Goal: Task Accomplishment & Management: Complete application form

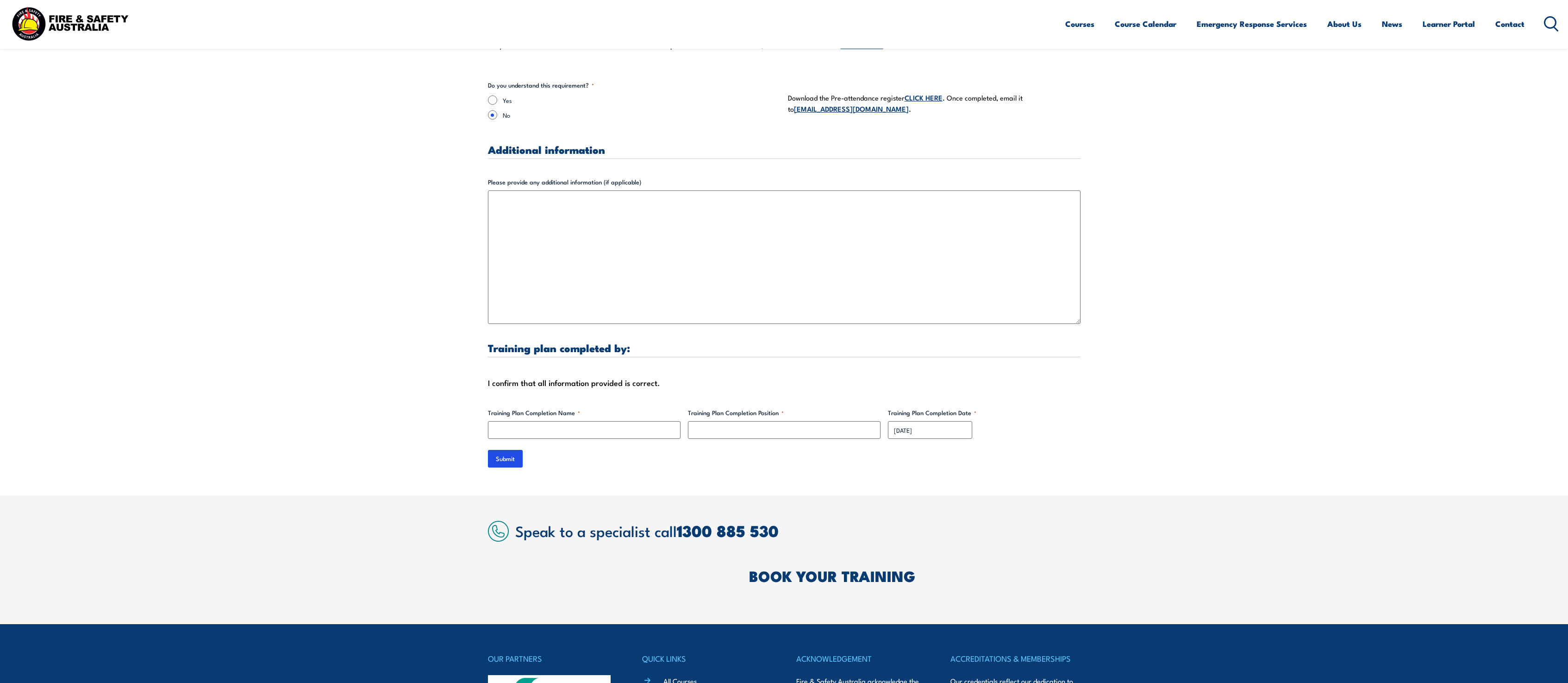
scroll to position [2557, 0]
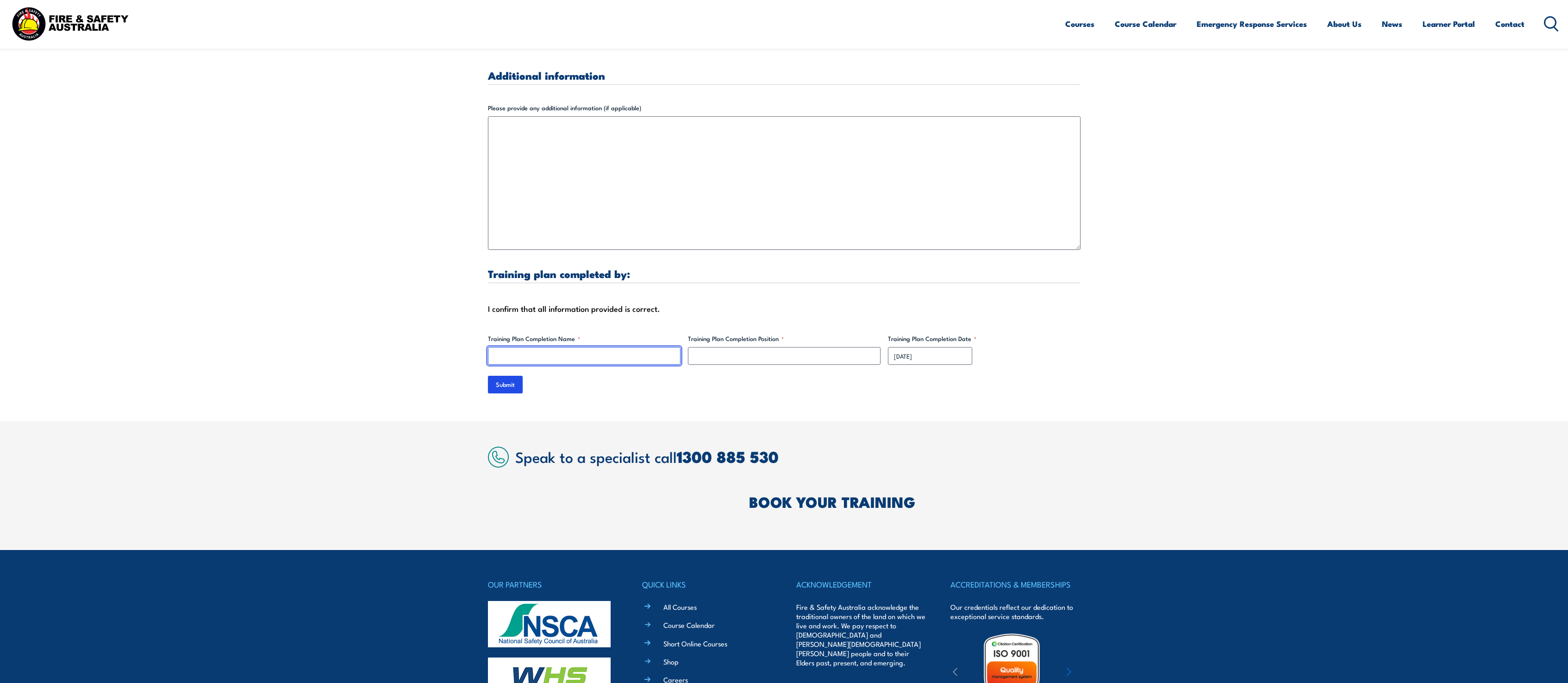
click at [538, 347] on input "Training Plan Completion Name *" at bounding box center [584, 356] width 193 height 18
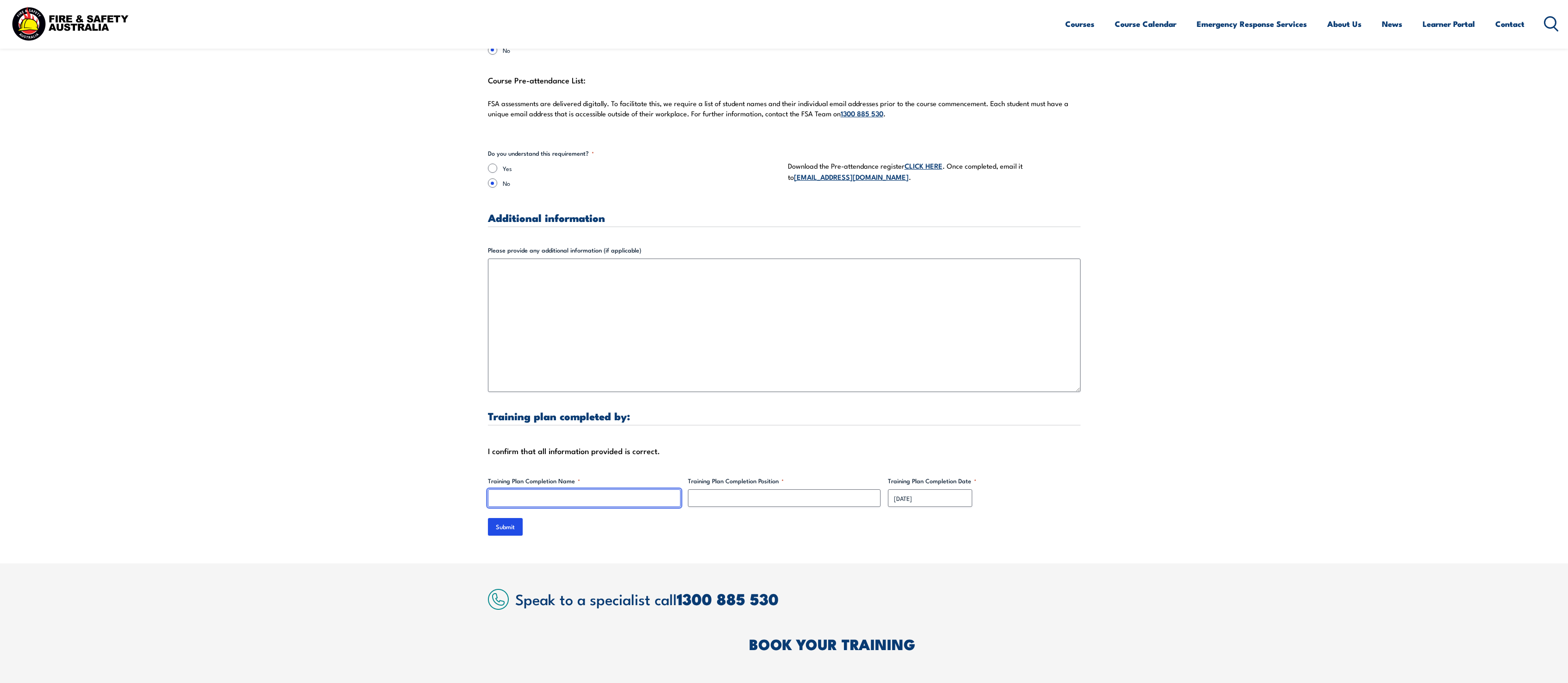
scroll to position [2383, 0]
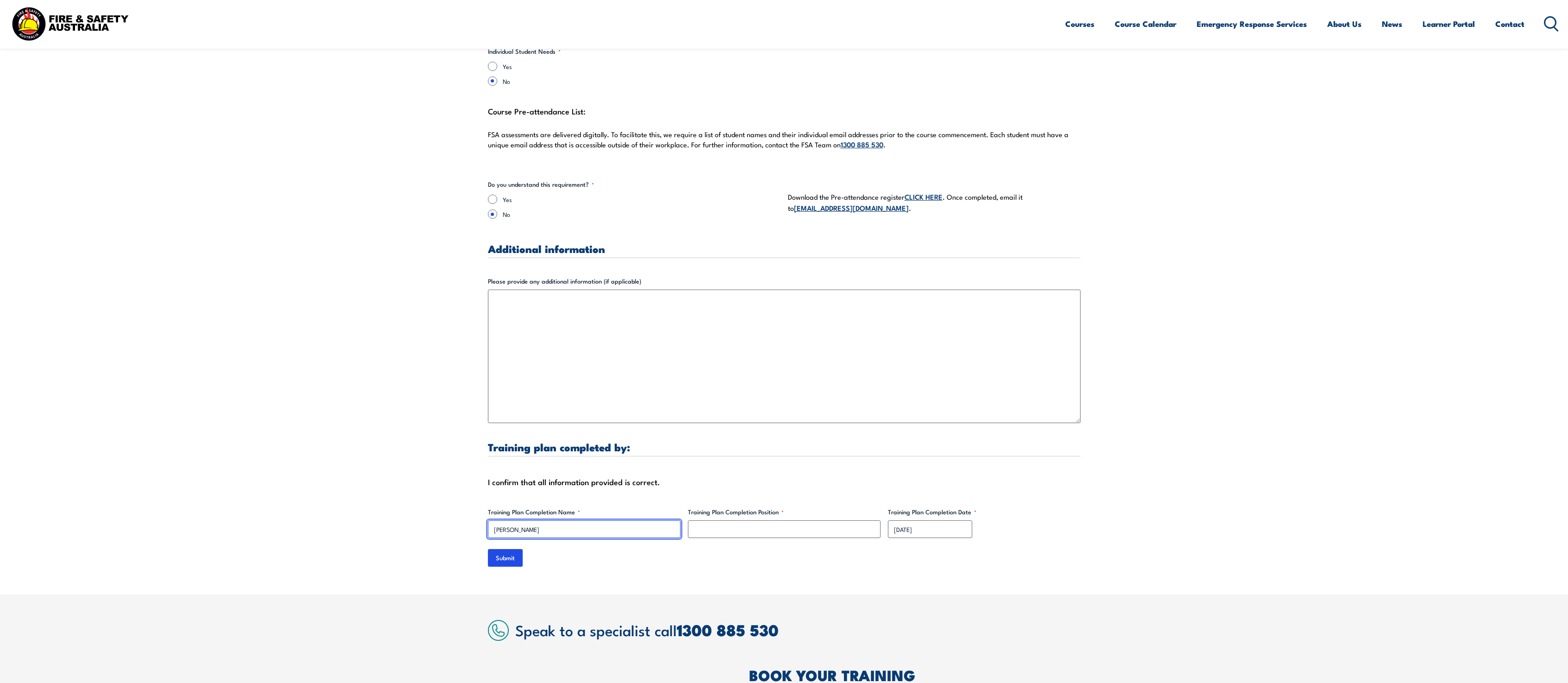
type input "[PERSON_NAME]"
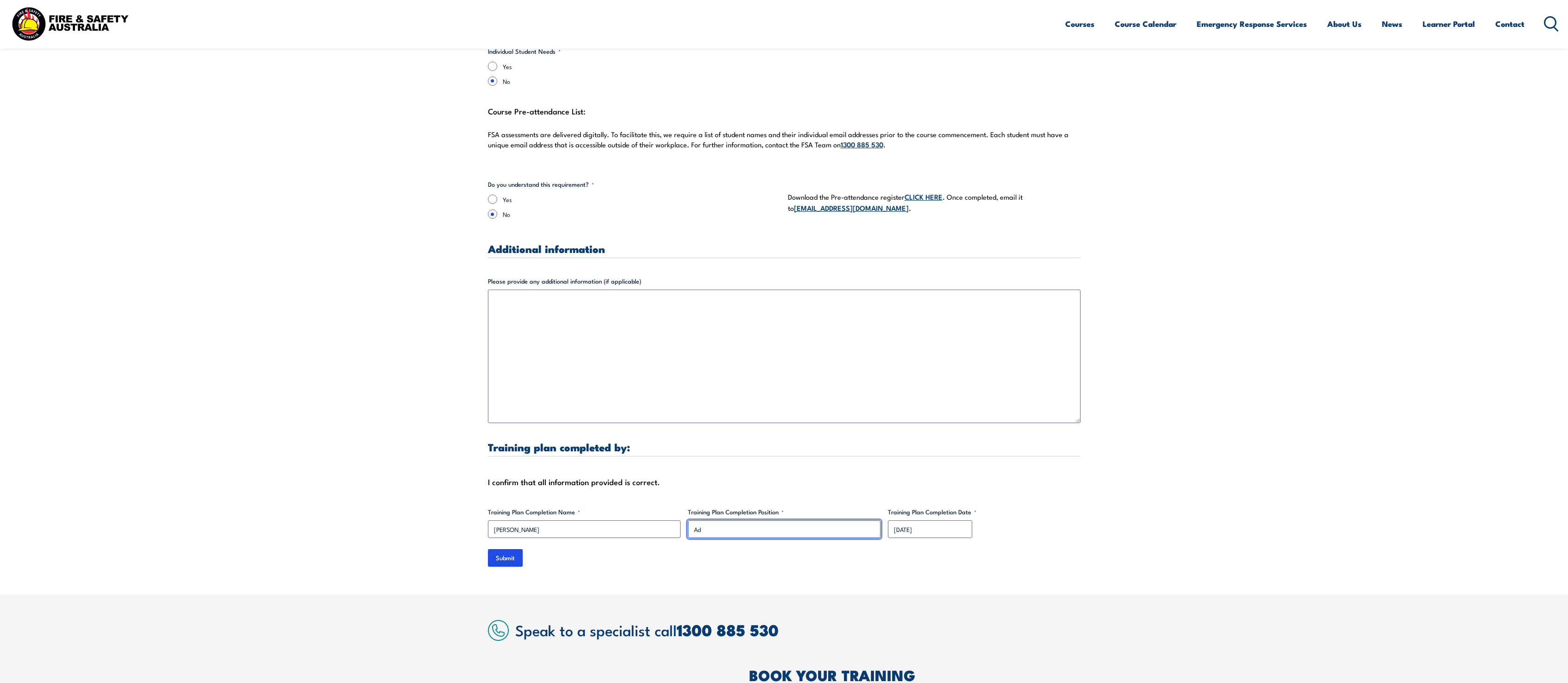
type input "A"
type input "Administration Assistant"
drag, startPoint x: 865, startPoint y: 199, endPoint x: 776, endPoint y: 210, distance: 89.7
click at [776, 210] on fieldset "Do you understand this requirement? * Yes No" at bounding box center [634, 202] width 292 height 45
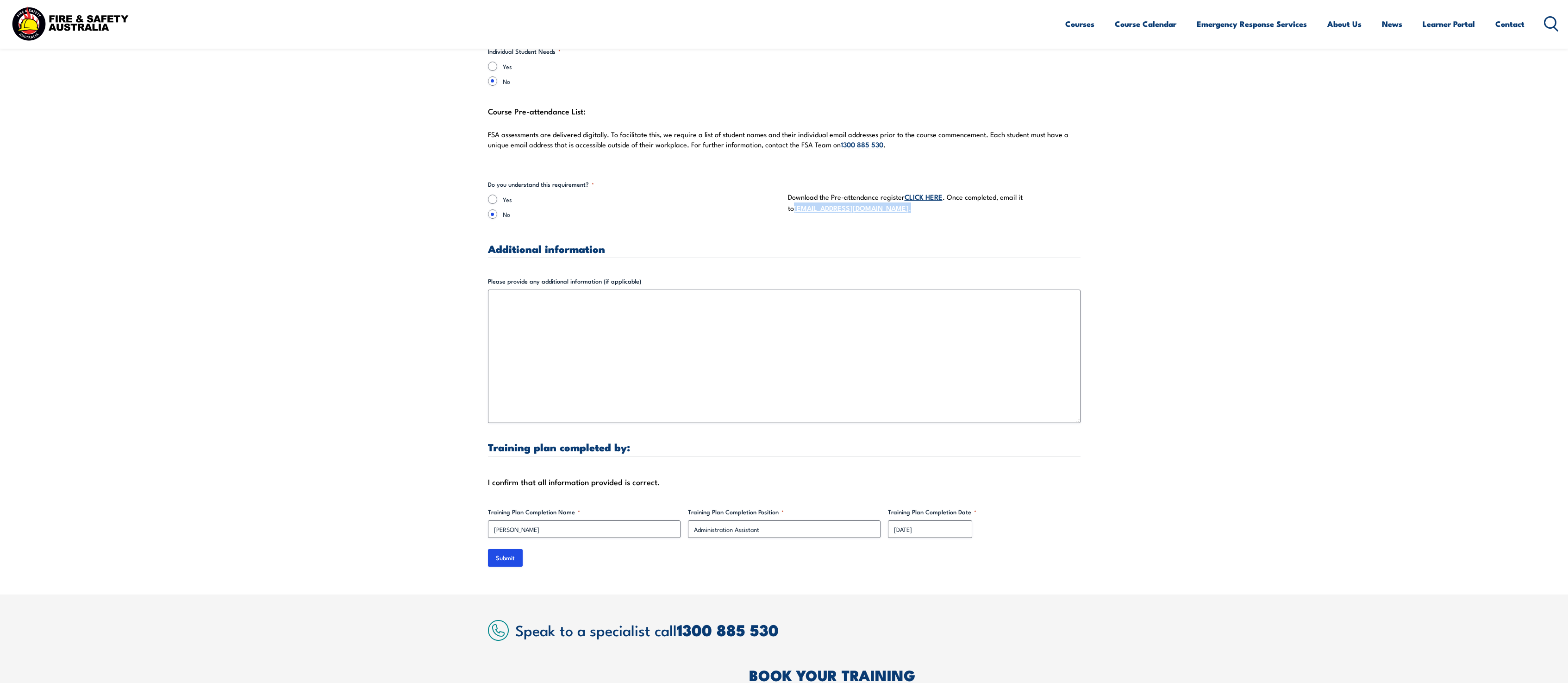
drag, startPoint x: 864, startPoint y: 201, endPoint x: 785, endPoint y: 208, distance: 79.3
copy p "[EMAIL_ADDRESS][DOMAIN_NAME] ."
click at [511, 549] on input "Submit" at bounding box center [505, 558] width 35 height 18
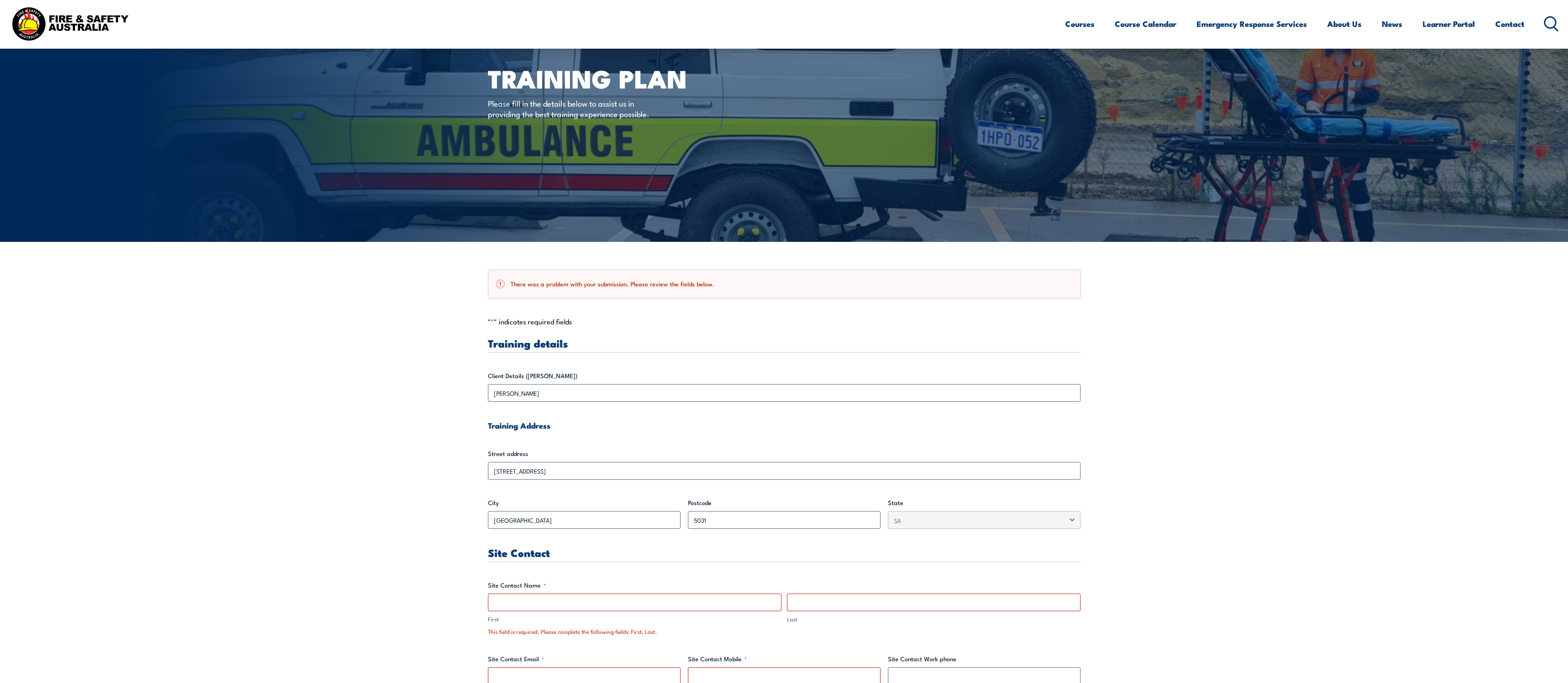
scroll to position [0, 0]
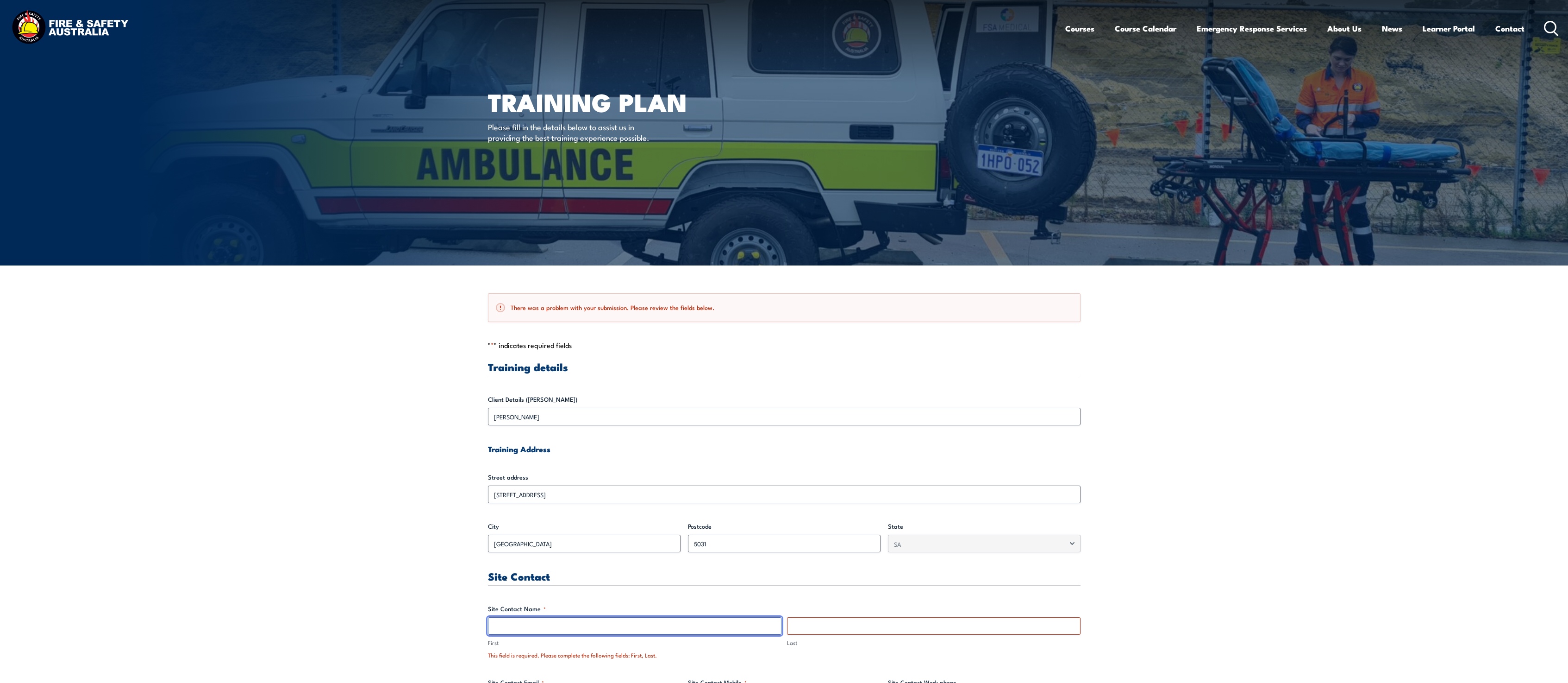
click at [525, 626] on input "First" at bounding box center [635, 626] width 293 height 18
type input "Kirsty"
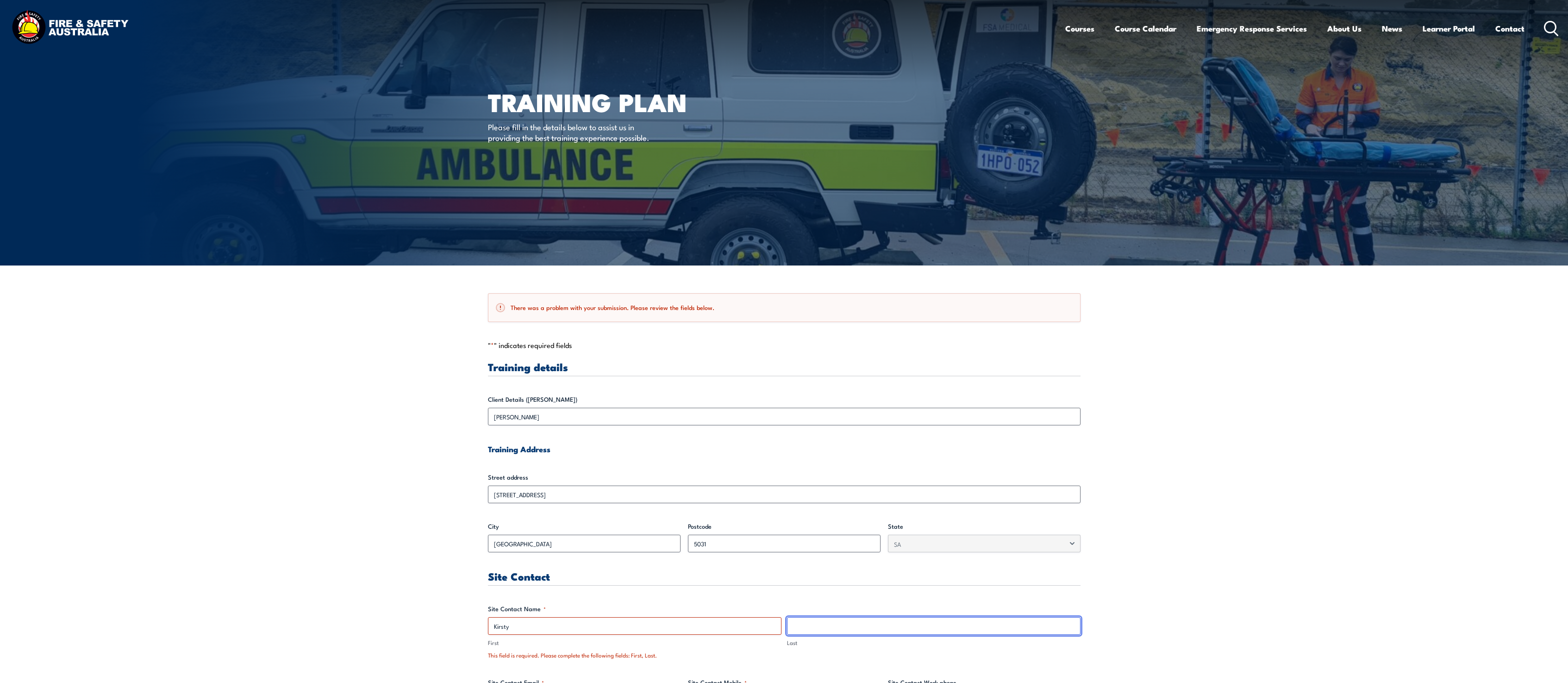
type input "Shum"
type input "[PERSON_NAME][EMAIL_ADDRESS][DOMAIN_NAME]"
type input "0882037013"
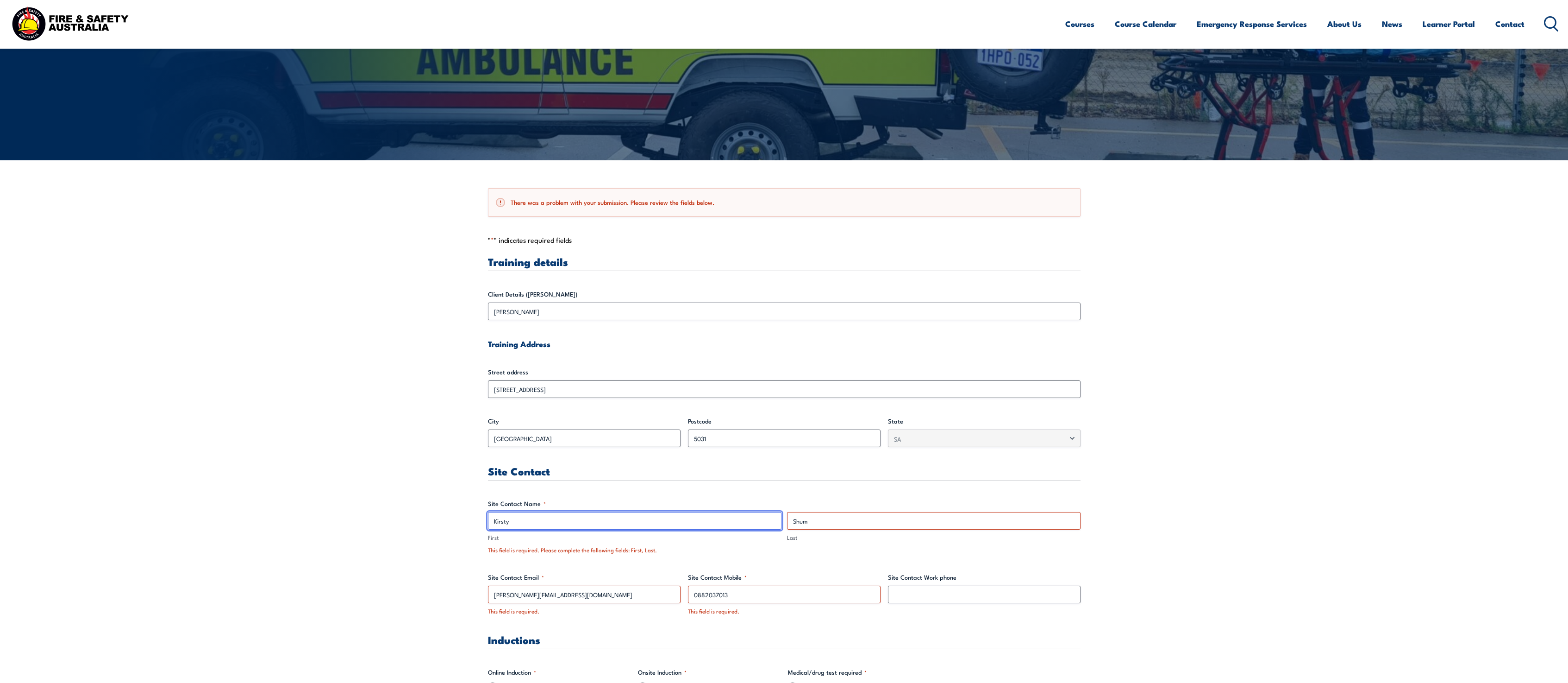
scroll to position [148, 0]
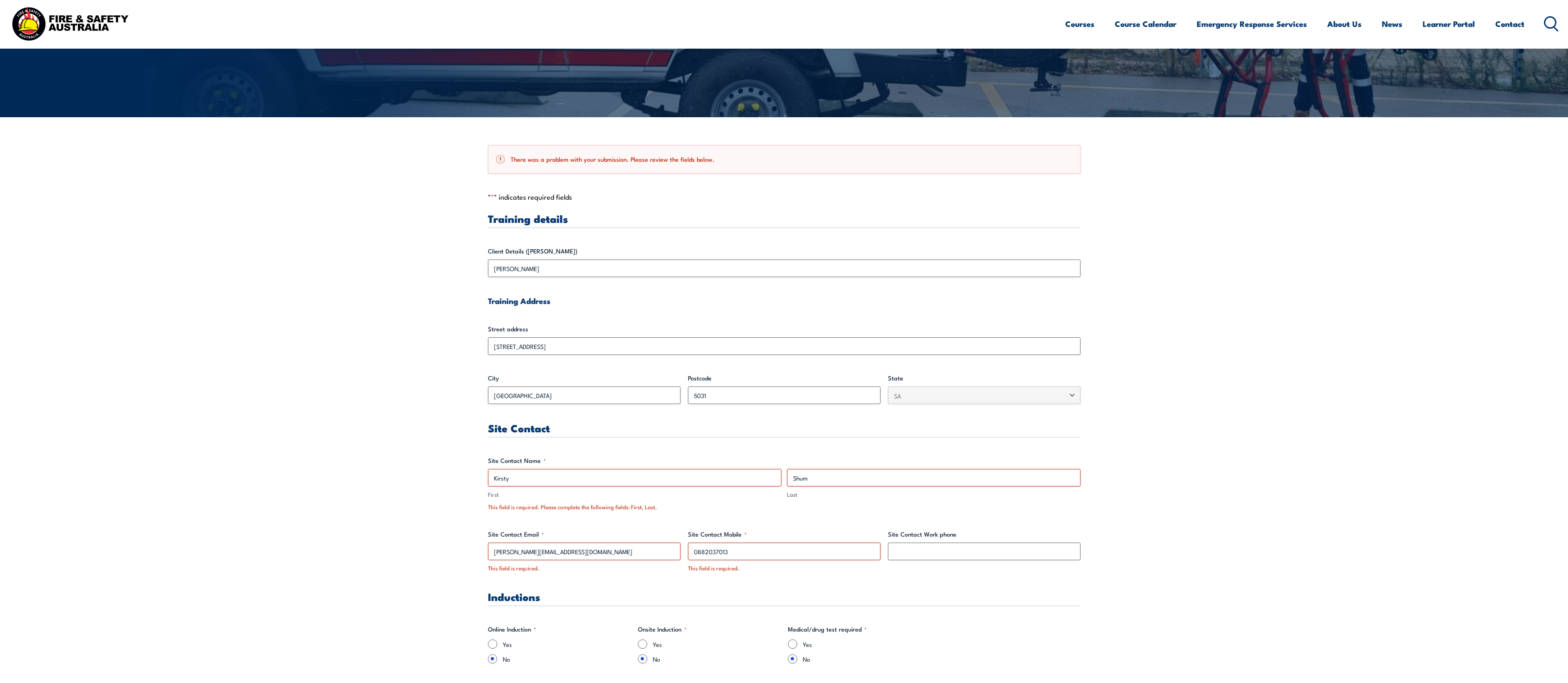
click at [593, 506] on div "This field is required. Please complete the following fields: First, Last." at bounding box center [784, 507] width 593 height 9
click at [661, 505] on div "This field is required. Please complete the following fields: First, Last." at bounding box center [784, 507] width 593 height 9
click at [760, 552] on input "0882037013" at bounding box center [784, 551] width 193 height 18
click at [926, 553] on input "Site Contact Work phone" at bounding box center [984, 551] width 193 height 18
paste input "[EMAIL_ADDRESS][DOMAIN_NAME]."
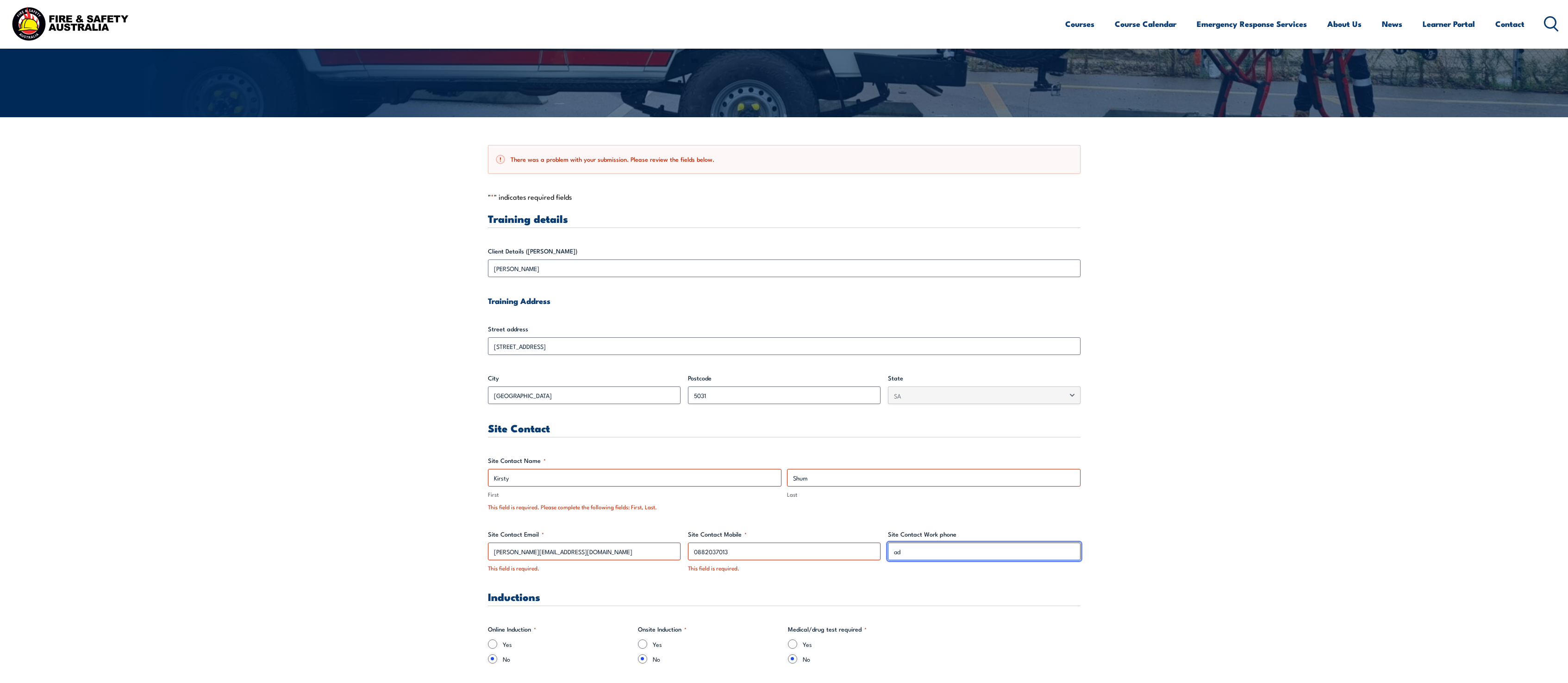
type input "a"
type input "0882037013"
click at [788, 595] on h3 "Inductions" at bounding box center [784, 596] width 593 height 11
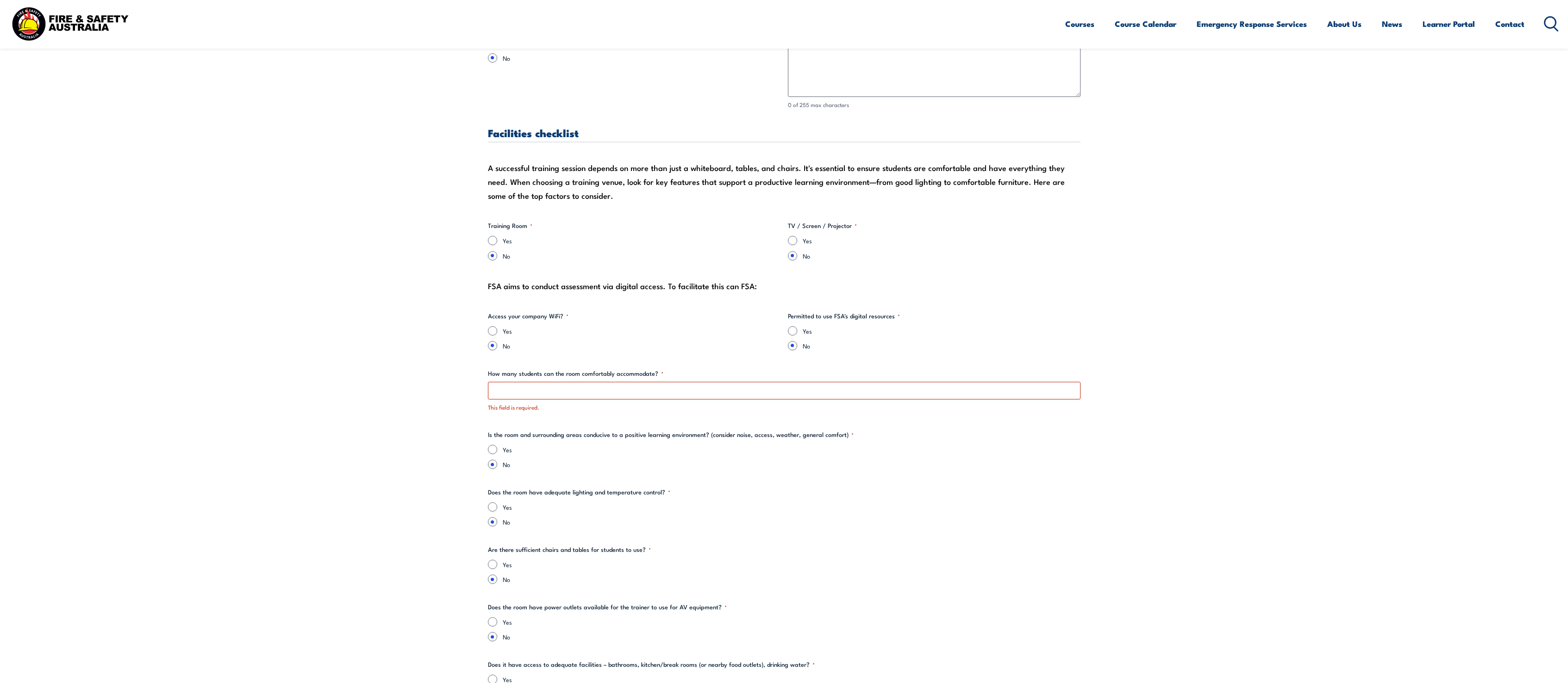
scroll to position [889, 0]
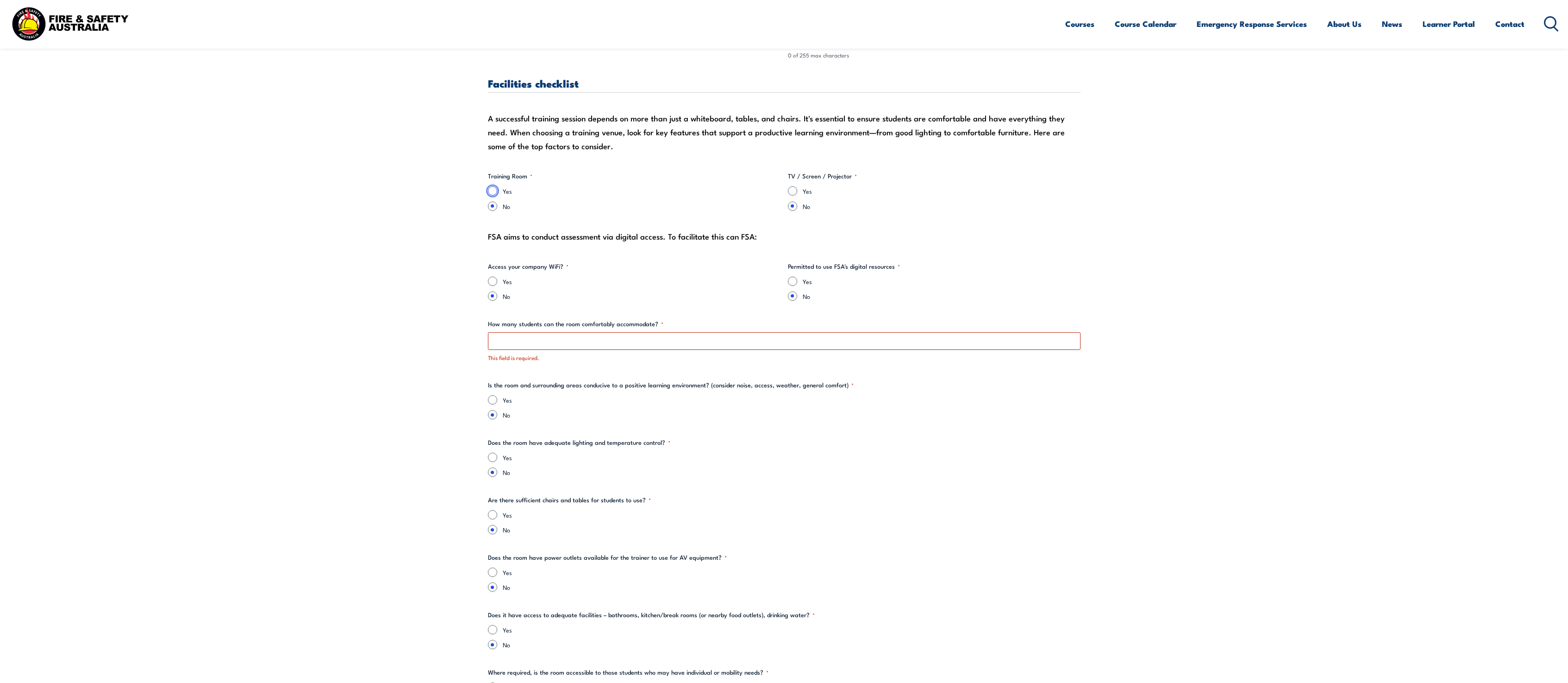
click at [493, 189] on input "Yes" at bounding box center [492, 191] width 9 height 9
radio input "true"
click at [792, 191] on input "Yes" at bounding box center [792, 191] width 9 height 9
radio input "true"
click at [792, 281] on input "Yes" at bounding box center [792, 281] width 9 height 9
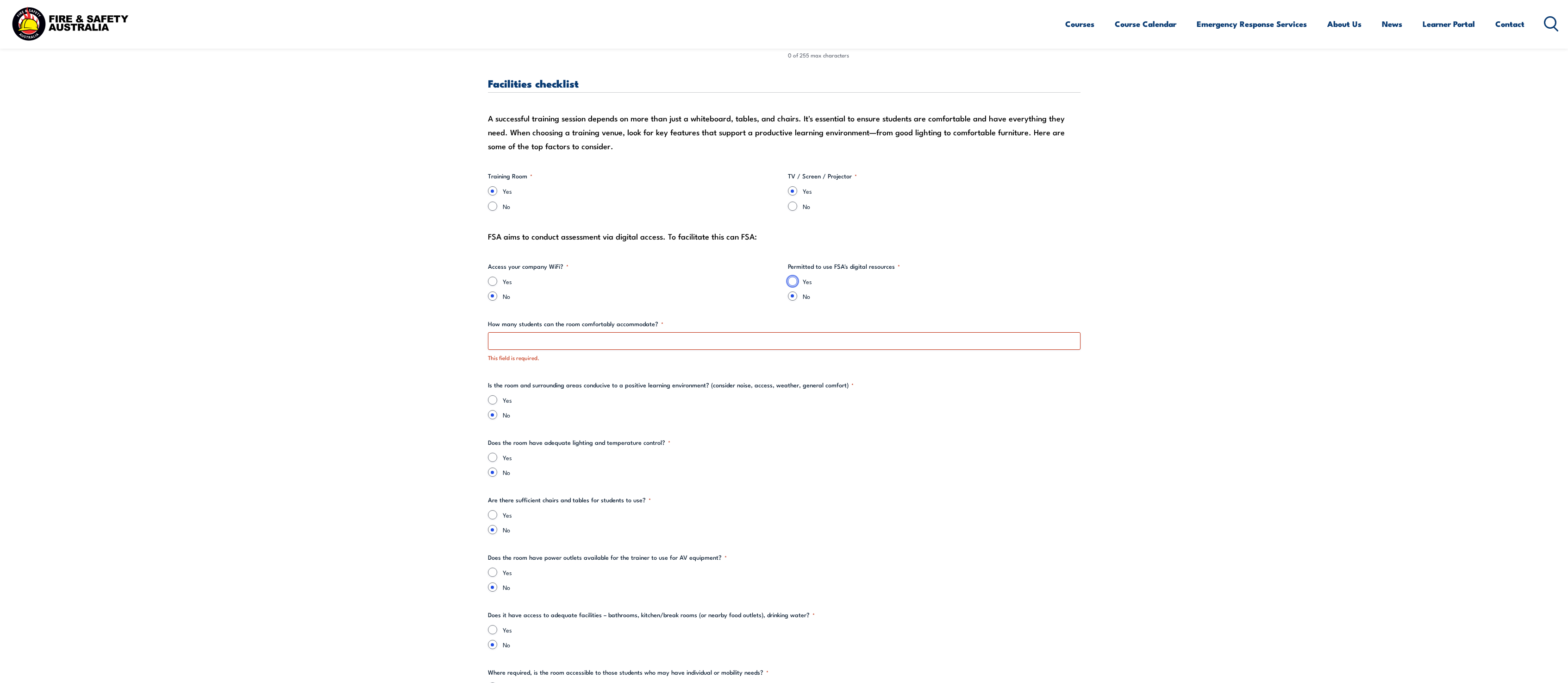
radio input "true"
click at [492, 282] on input "Yes" at bounding box center [492, 281] width 9 height 9
radio input "true"
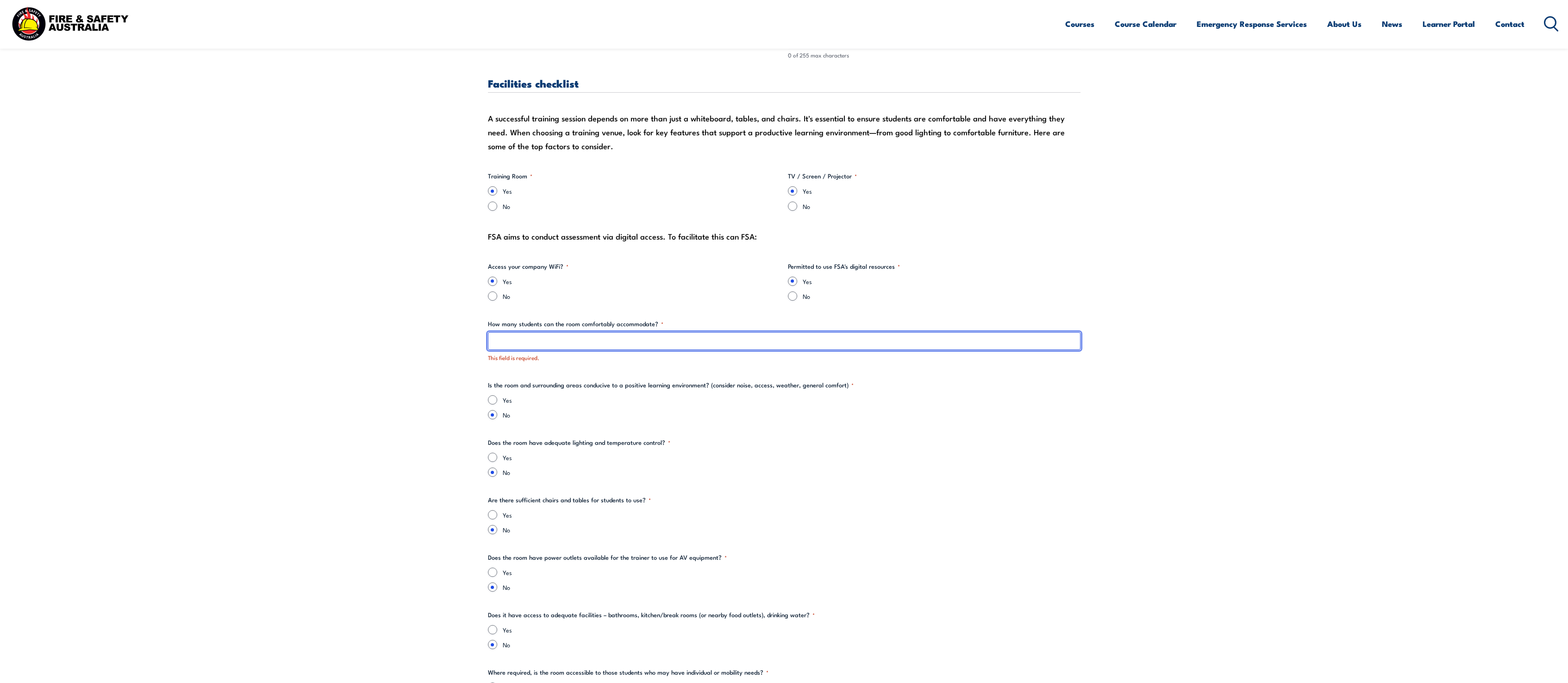
click at [531, 346] on input "How many students can the room comfortably accommodate? *" at bounding box center [784, 341] width 593 height 18
type input "16"
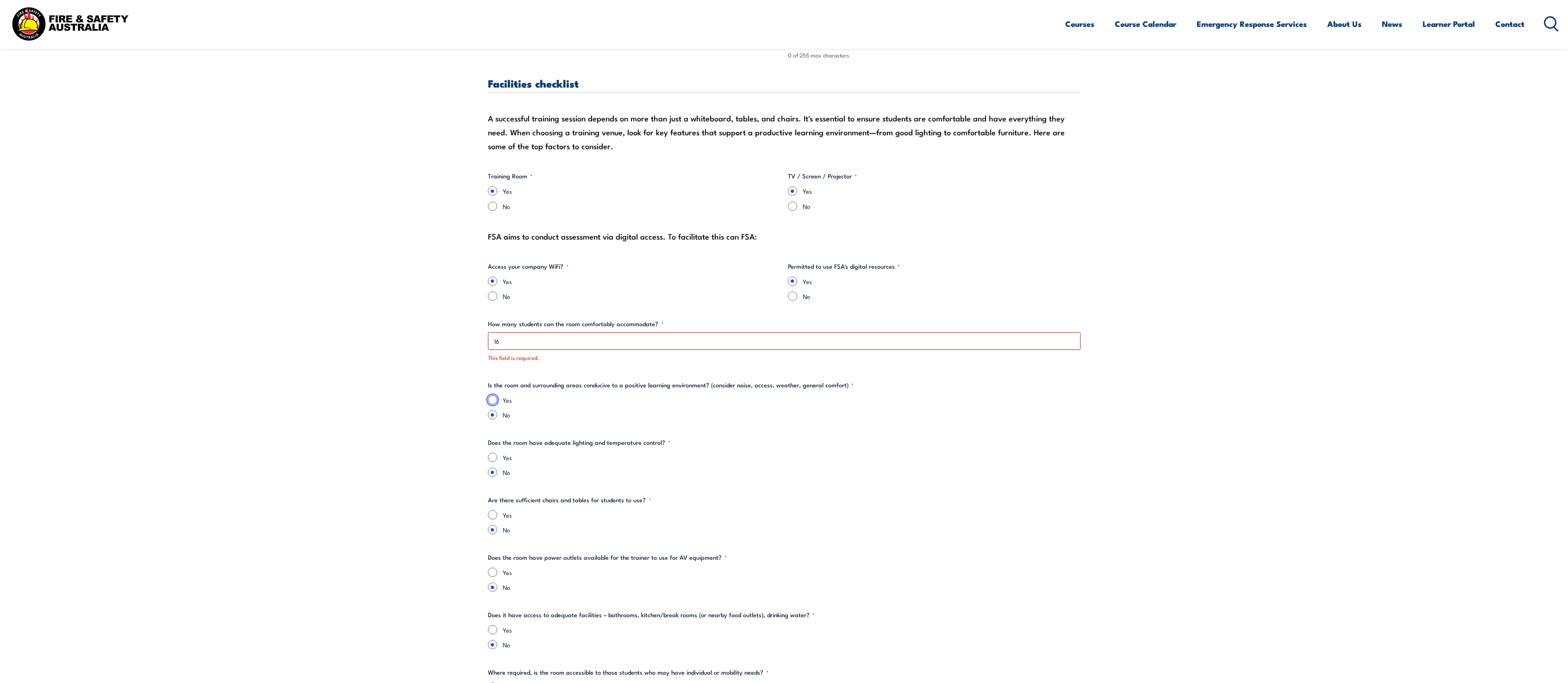
click at [492, 397] on input "Yes" at bounding box center [492, 400] width 9 height 9
radio input "true"
click at [494, 458] on input "Yes" at bounding box center [492, 457] width 9 height 9
radio input "true"
click at [494, 509] on fieldset "Are there sufficient chairs and tables for students to use? * Yes No" at bounding box center [784, 514] width 593 height 39
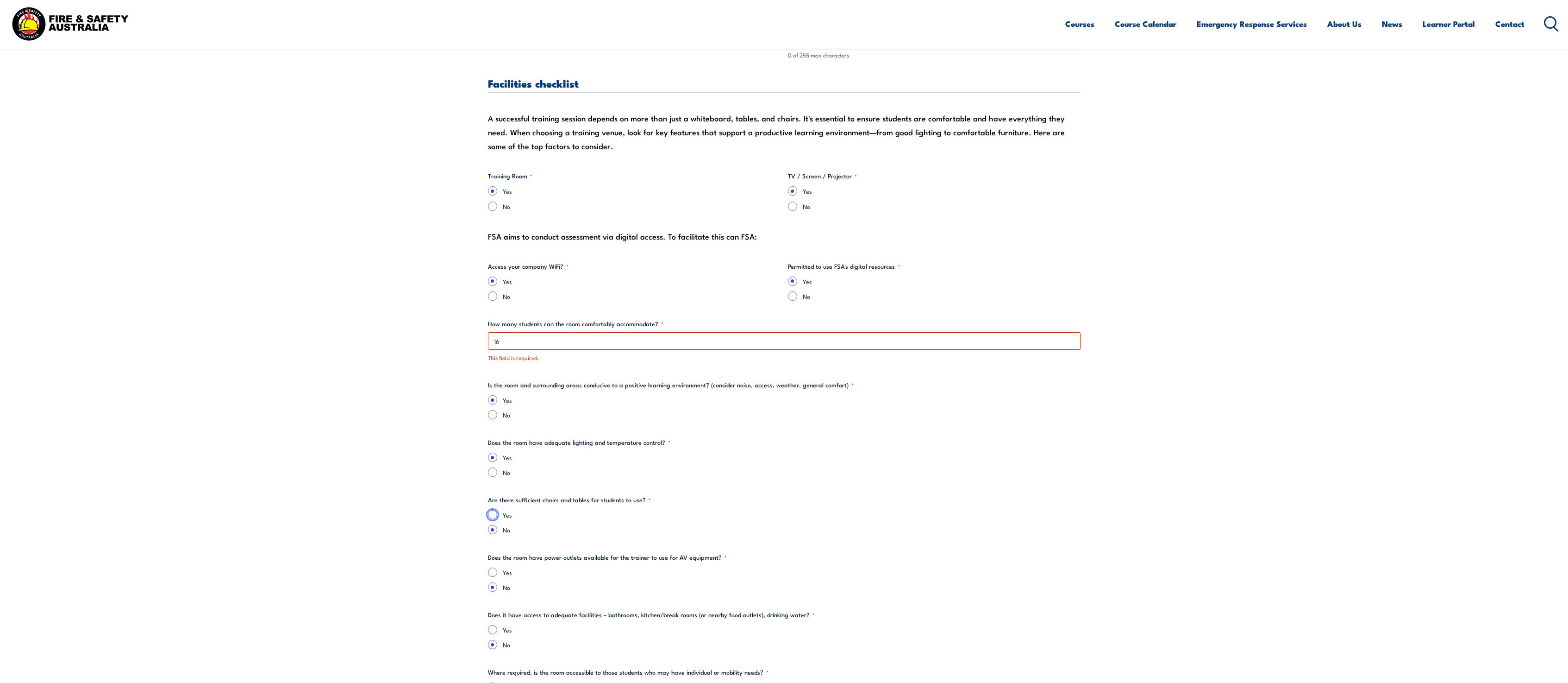
click at [493, 514] on input "Yes" at bounding box center [492, 514] width 9 height 9
radio input "true"
click at [493, 570] on input "Yes" at bounding box center [492, 572] width 9 height 9
radio input "true"
click at [494, 629] on input "Yes" at bounding box center [492, 629] width 9 height 9
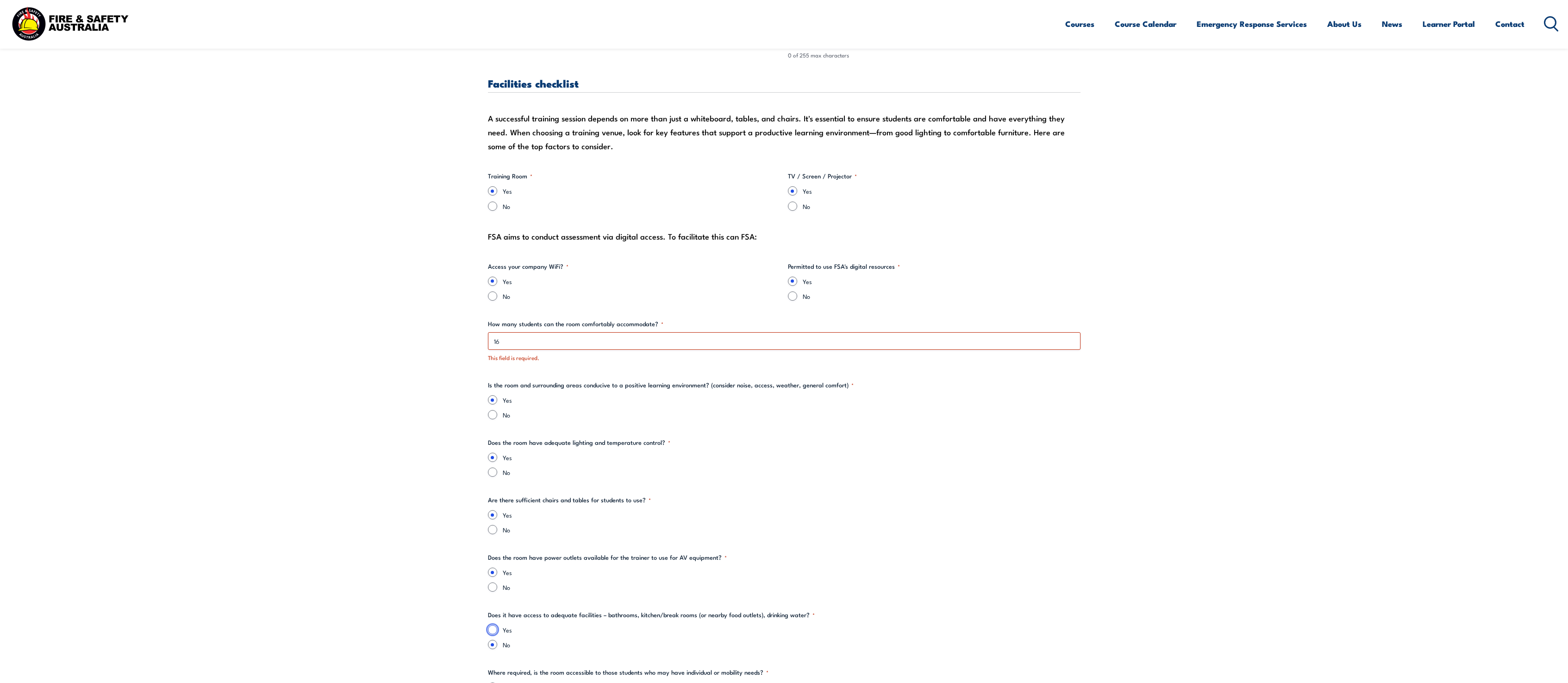
radio input "true"
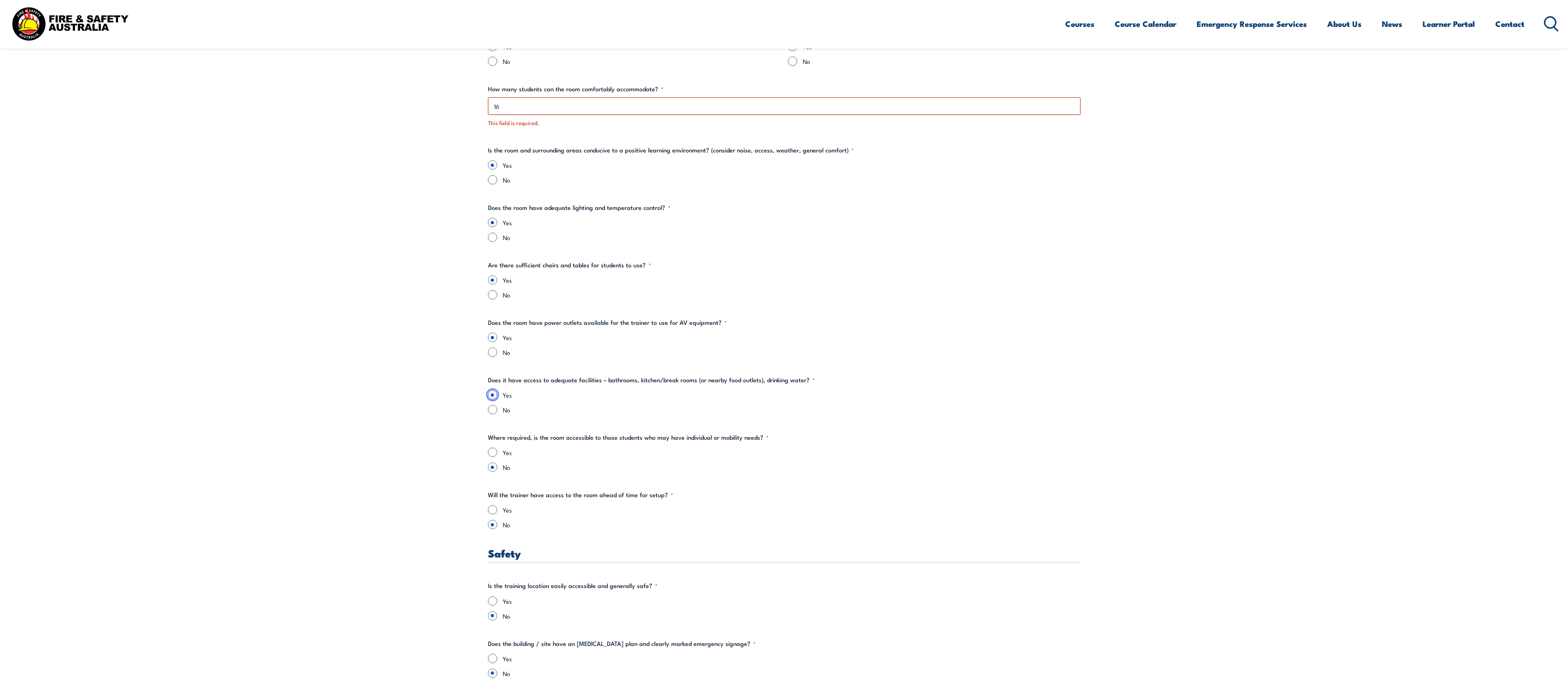
scroll to position [1155, 0]
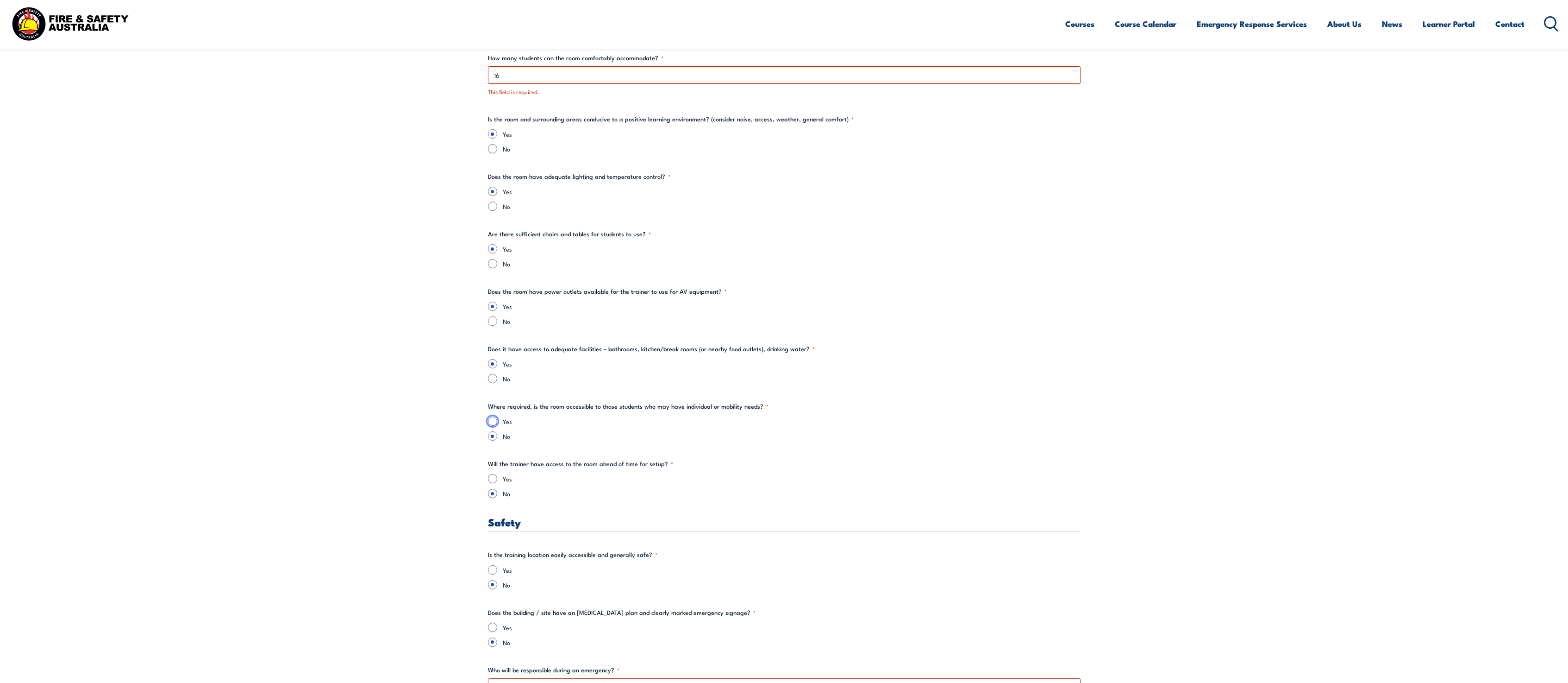
click at [494, 419] on input "Yes" at bounding box center [492, 421] width 9 height 9
radio input "true"
click at [493, 478] on input "Yes" at bounding box center [492, 478] width 9 height 9
radio input "true"
click at [495, 566] on input "Yes" at bounding box center [492, 569] width 9 height 9
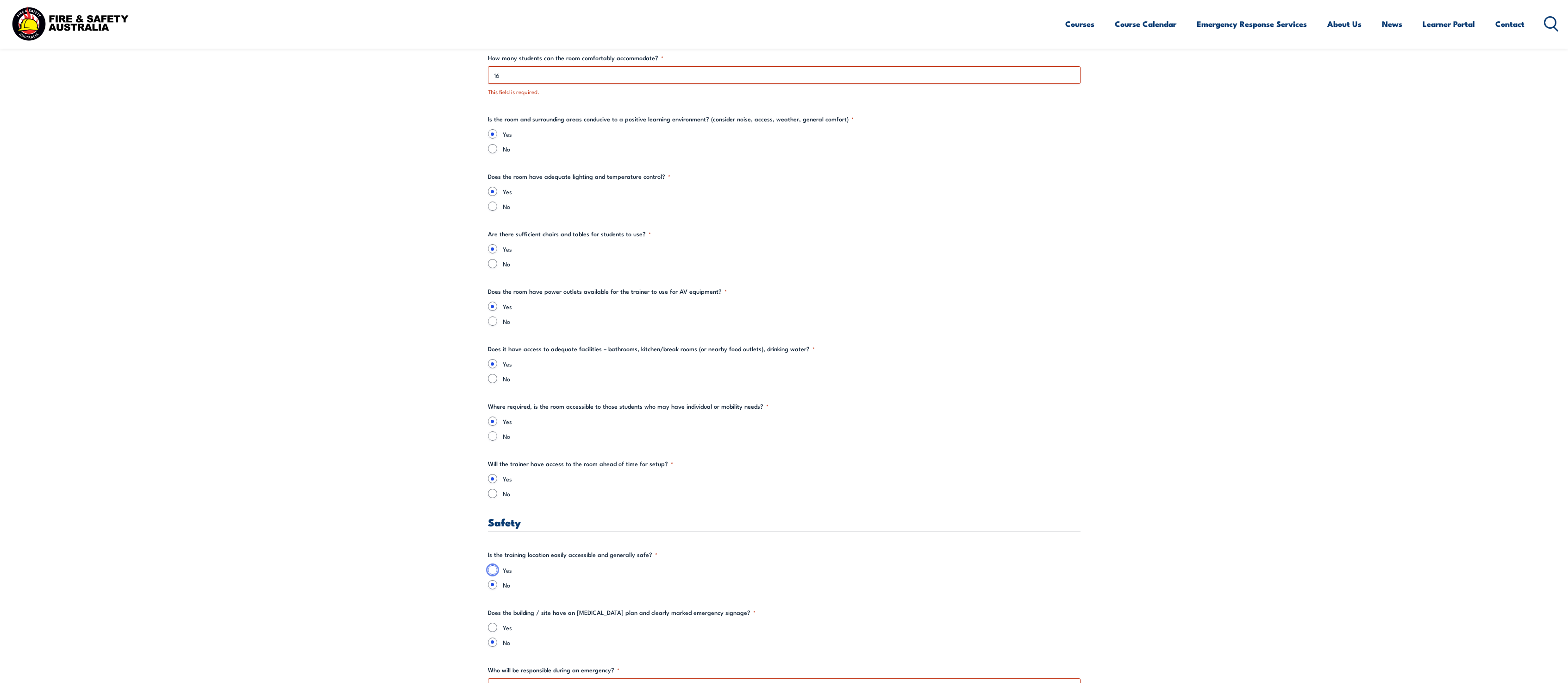
radio input "true"
click at [493, 623] on input "Yes" at bounding box center [492, 627] width 9 height 9
radio input "true"
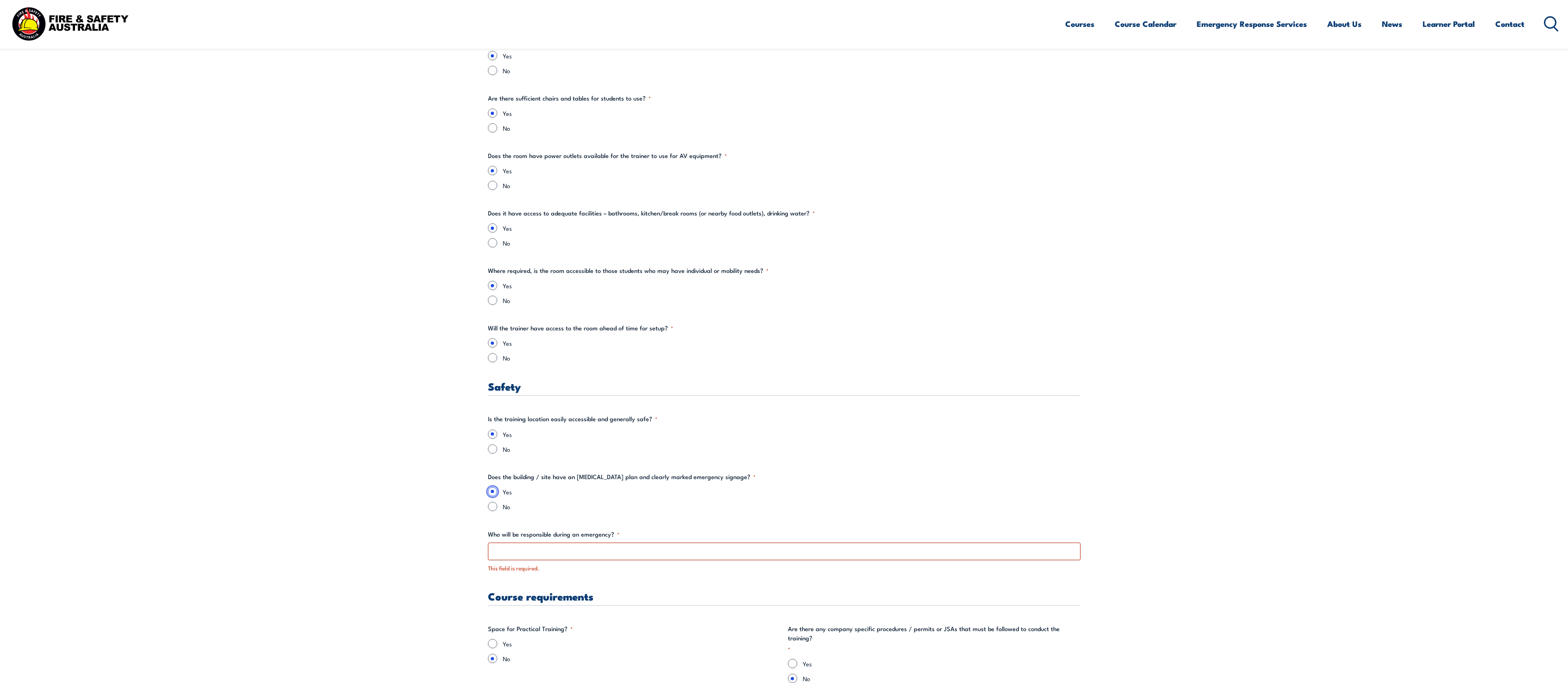
scroll to position [1297, 0]
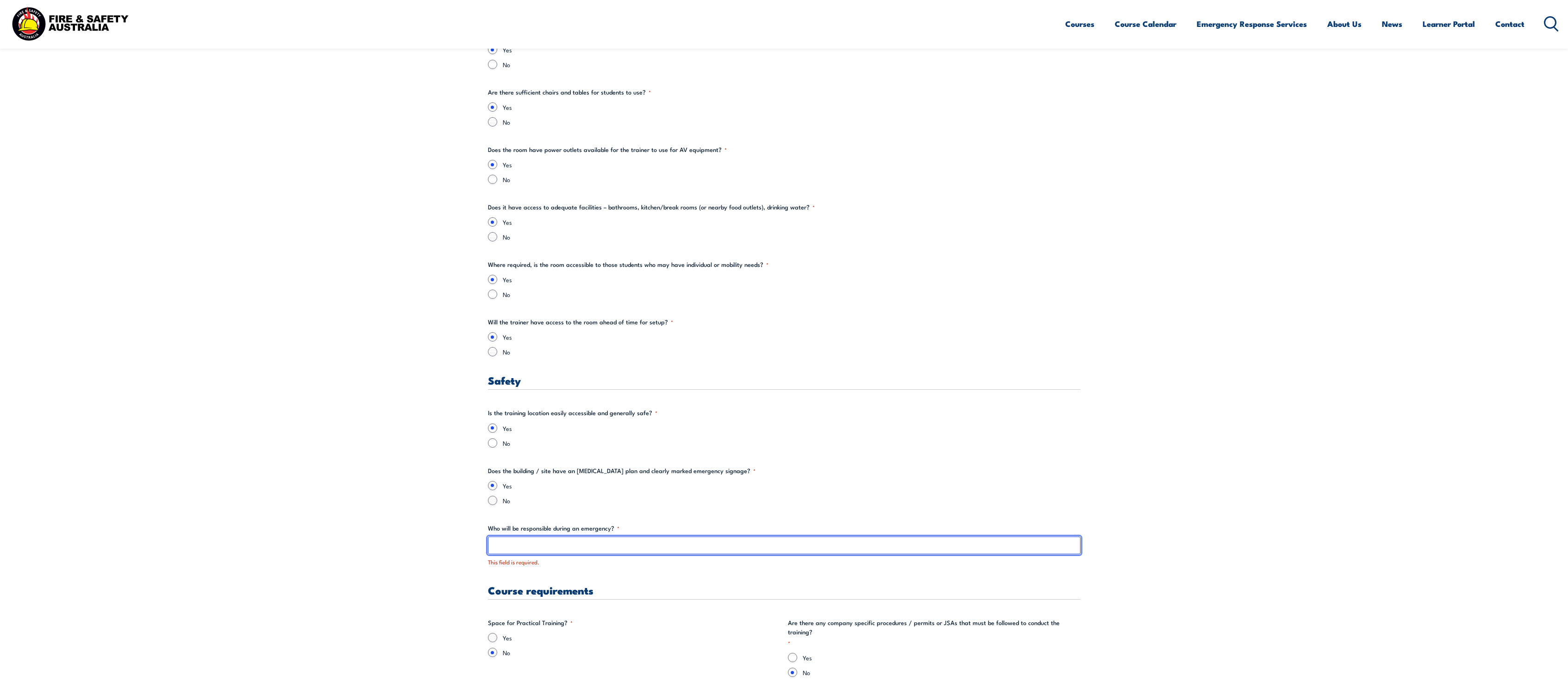
click at [558, 548] on input "Who will be responsible during an emergency? *" at bounding box center [784, 545] width 593 height 18
type input "Fire Wardens"
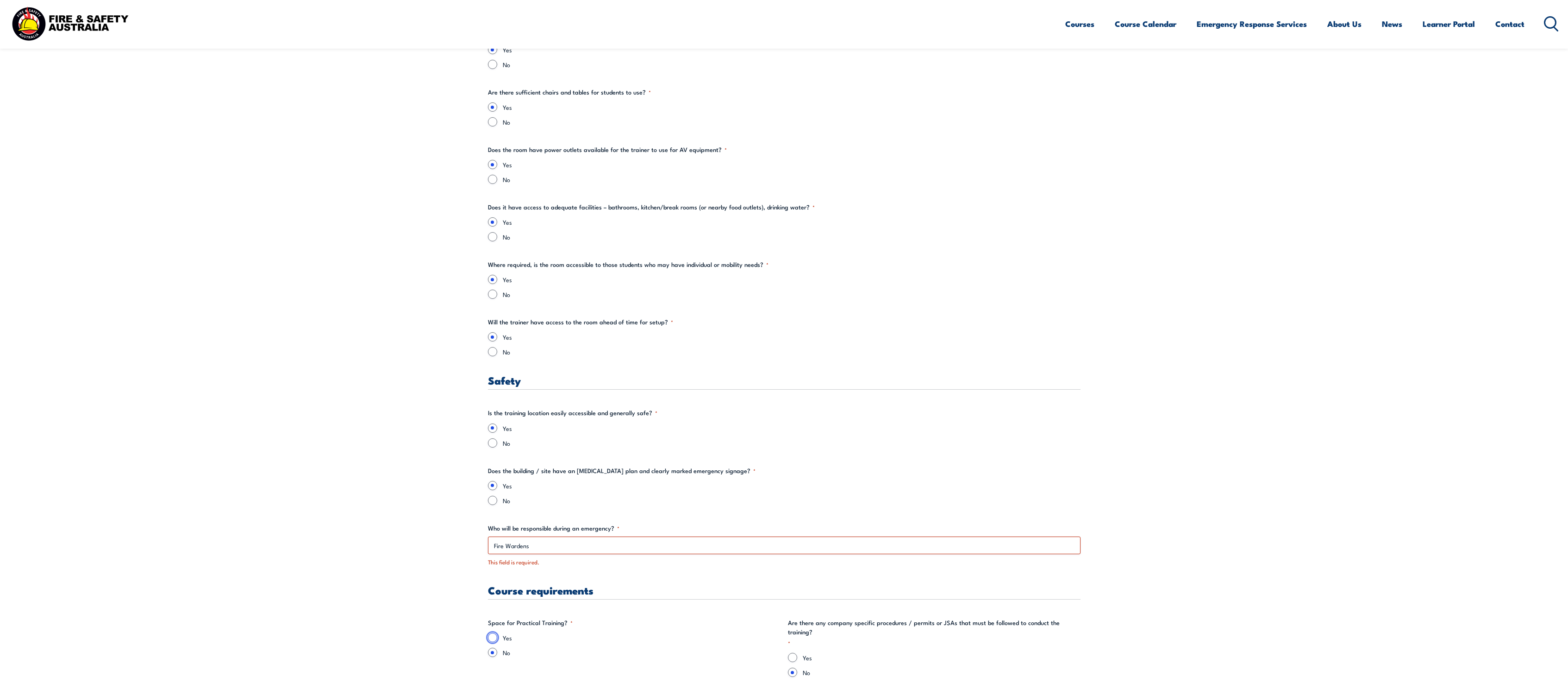
click at [492, 637] on input "Yes" at bounding box center [492, 637] width 9 height 9
radio input "true"
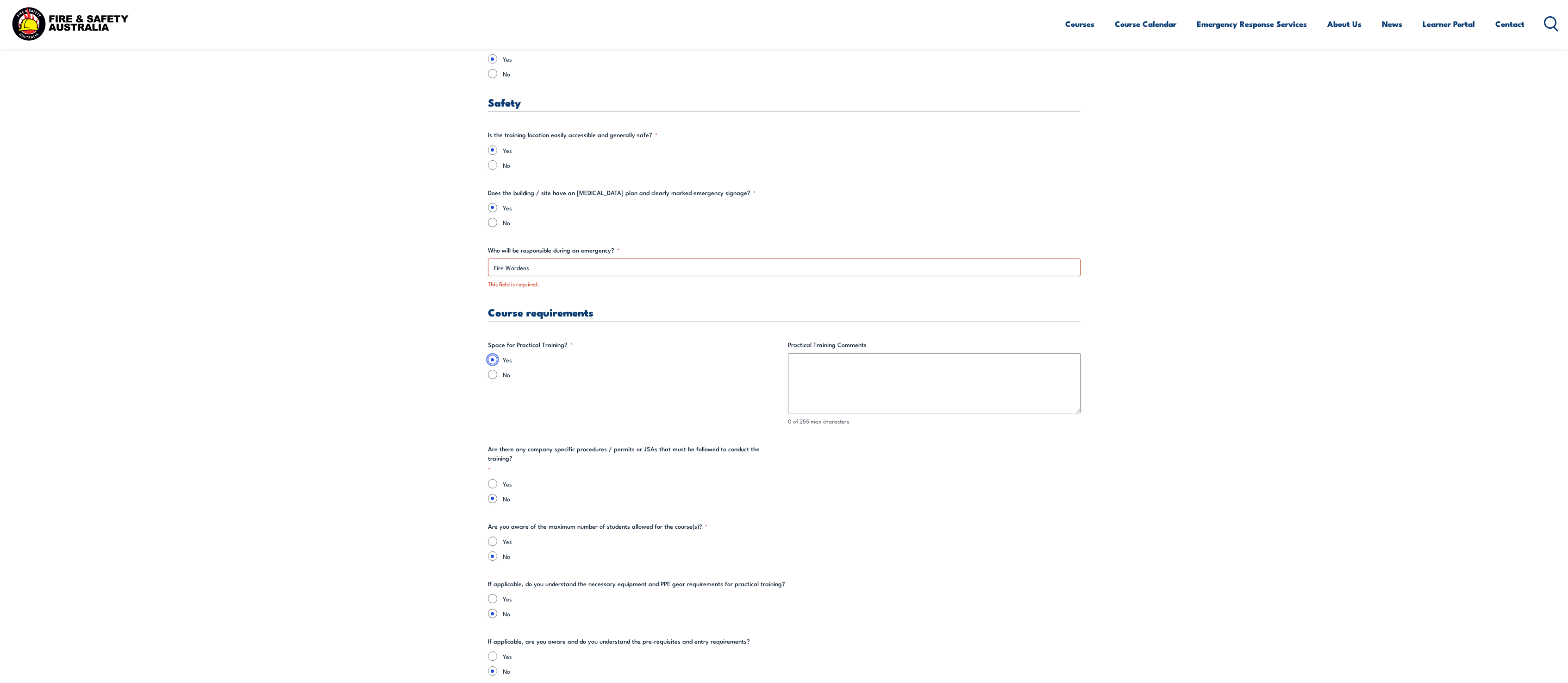
scroll to position [1612, 0]
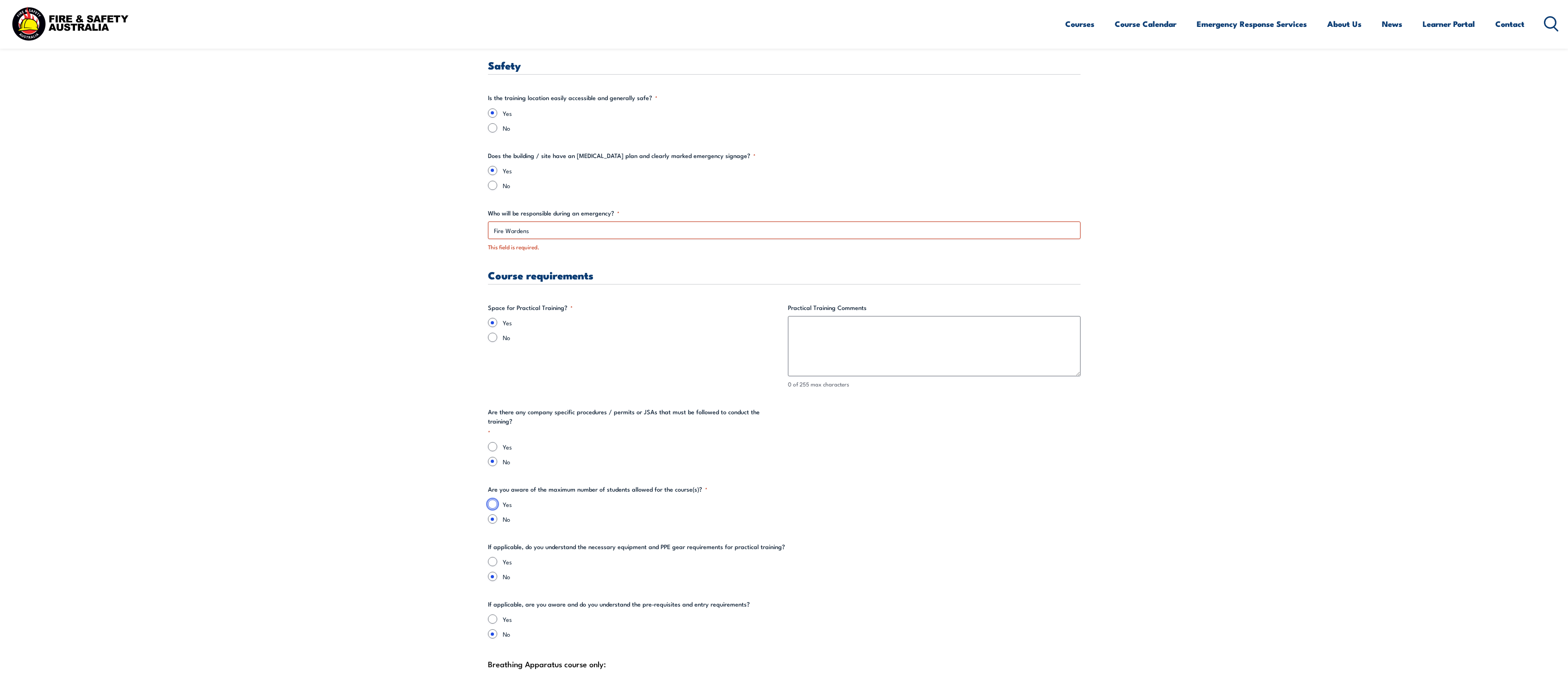
click at [491, 499] on input "Yes" at bounding box center [492, 504] width 9 height 9
radio input "true"
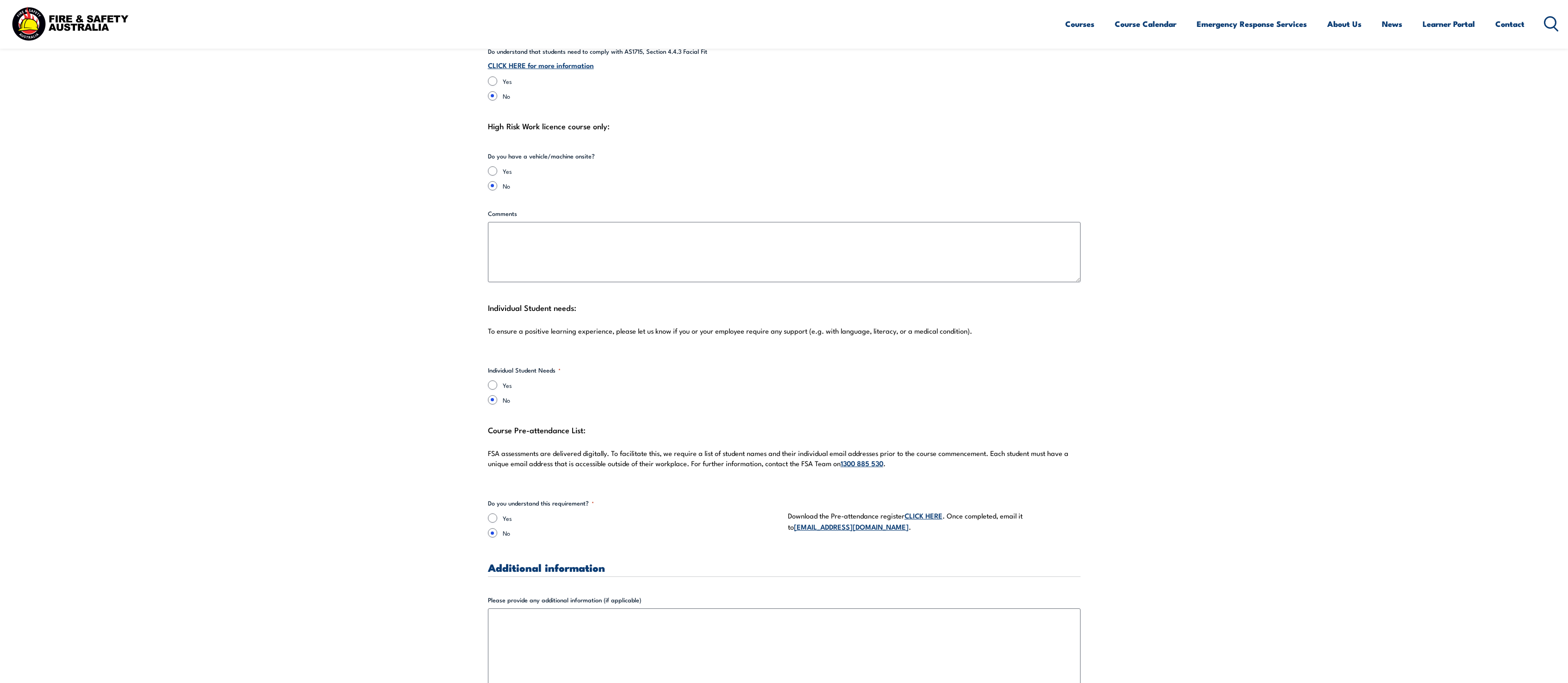
scroll to position [2267, 0]
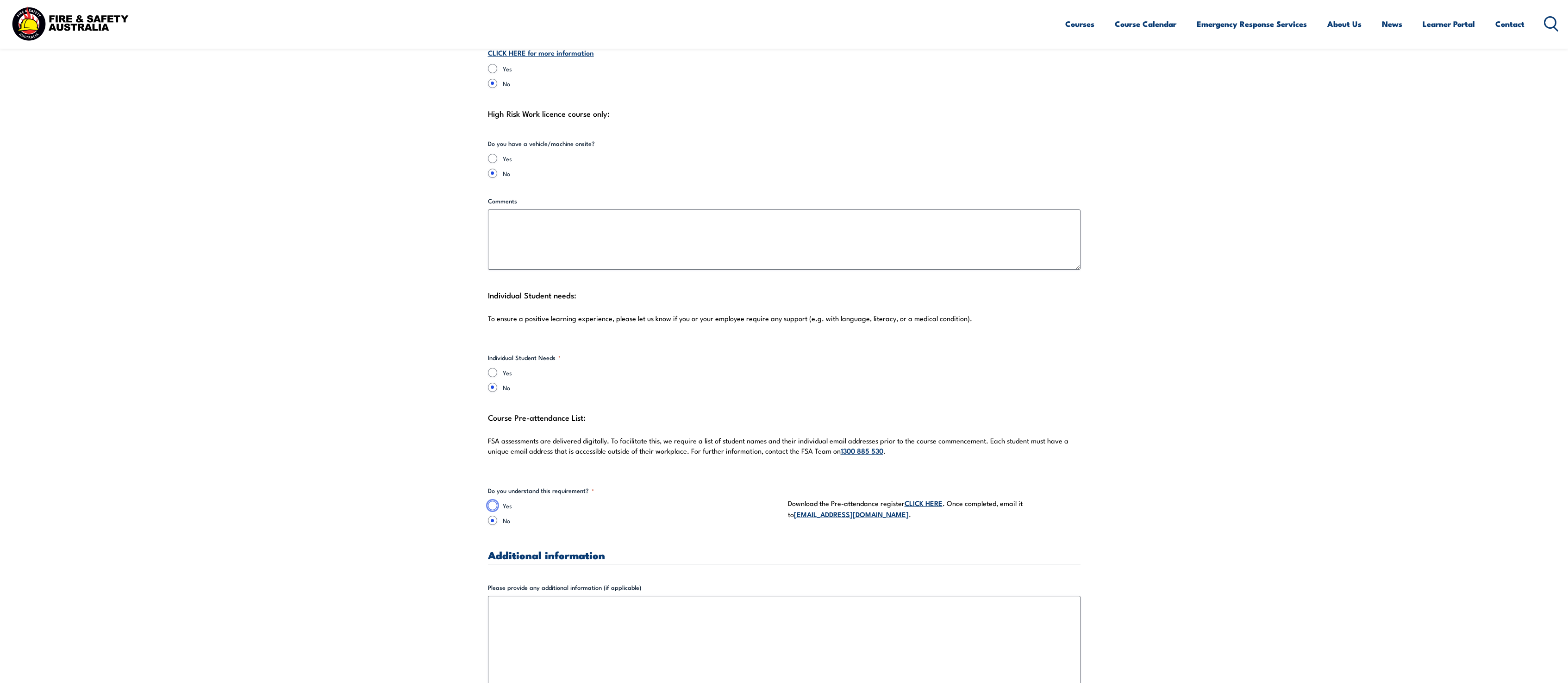
click at [492, 501] on input "Yes" at bounding box center [492, 505] width 9 height 9
radio input "true"
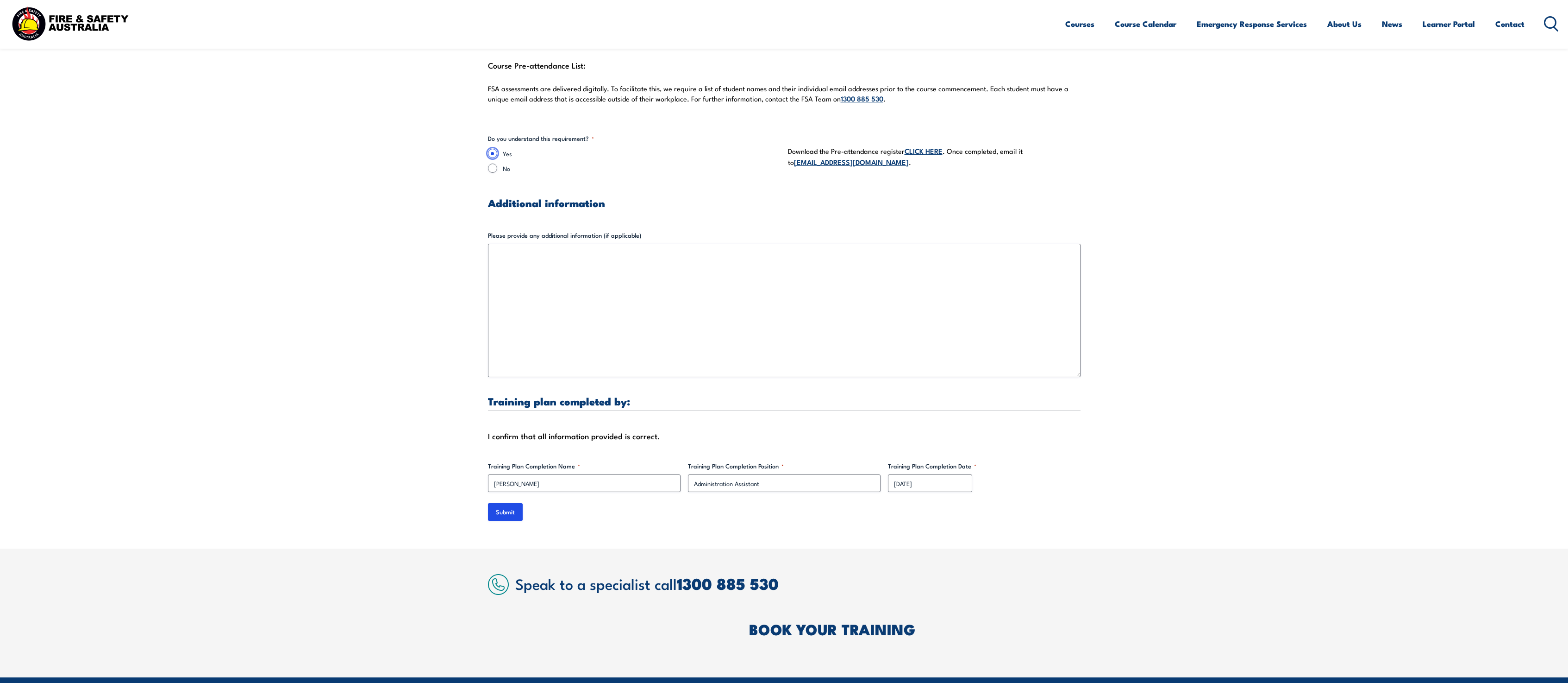
scroll to position [2649, 0]
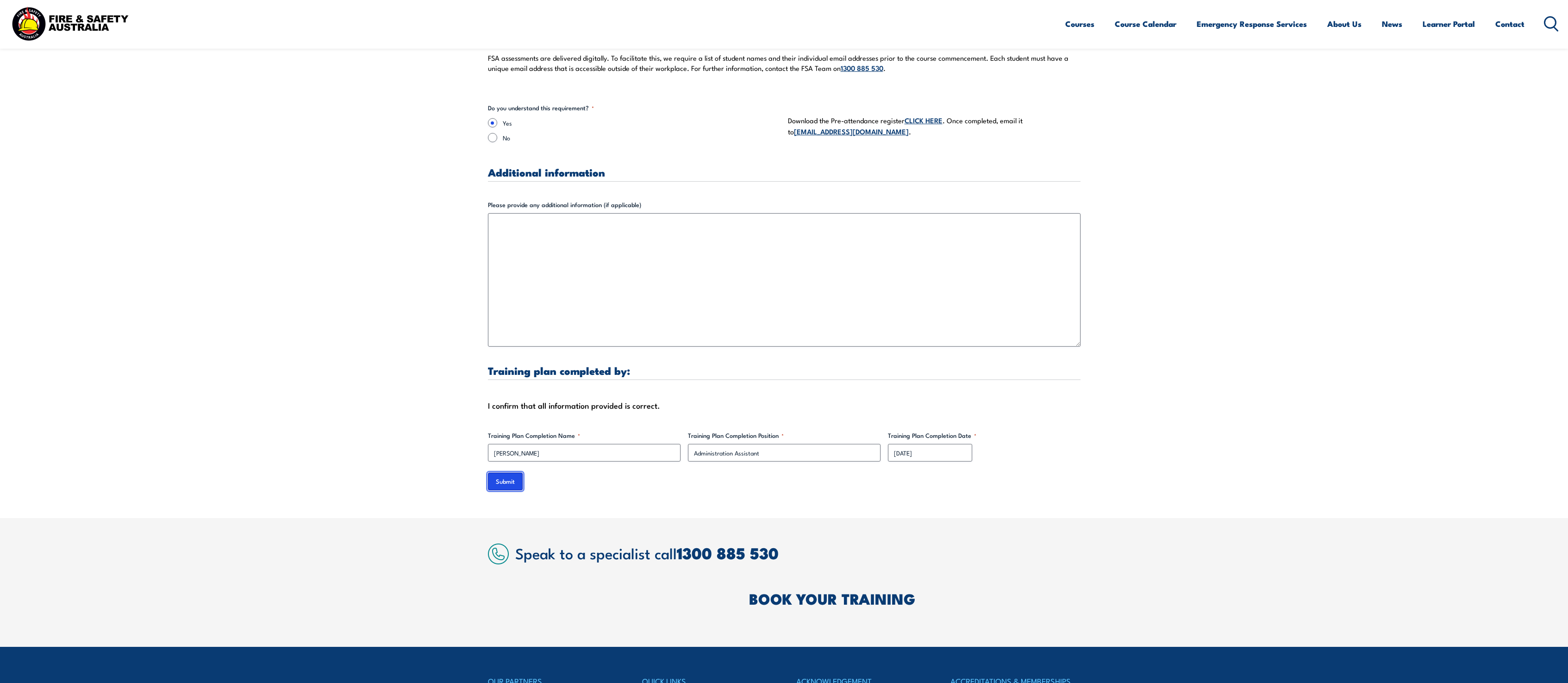
click at [512, 473] on input "Submit" at bounding box center [505, 481] width 35 height 18
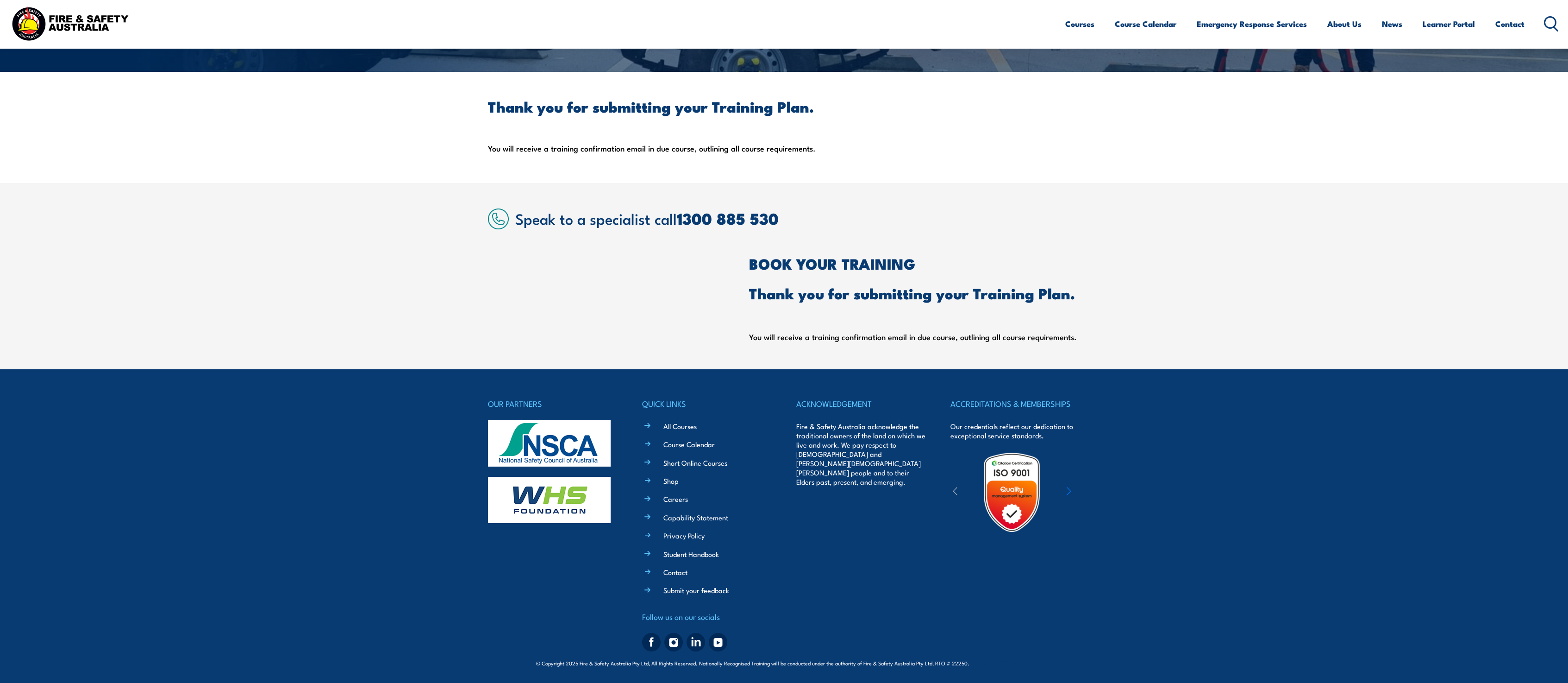
scroll to position [0, 0]
